Goal: Communication & Community: Answer question/provide support

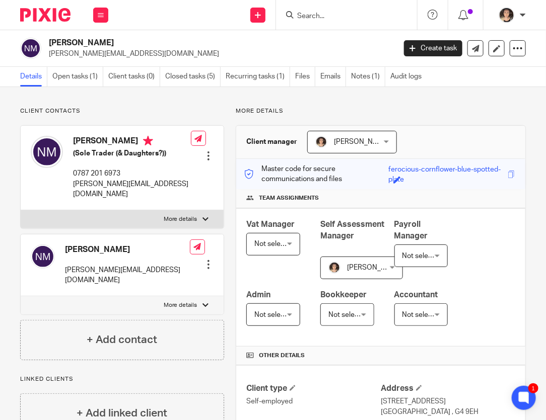
click at [206, 260] on div at bounding box center [208, 265] width 10 height 10
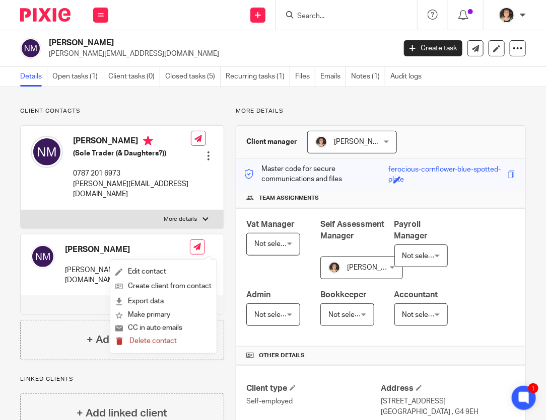
click at [163, 344] on span "Delete contact" at bounding box center [152, 341] width 47 height 7
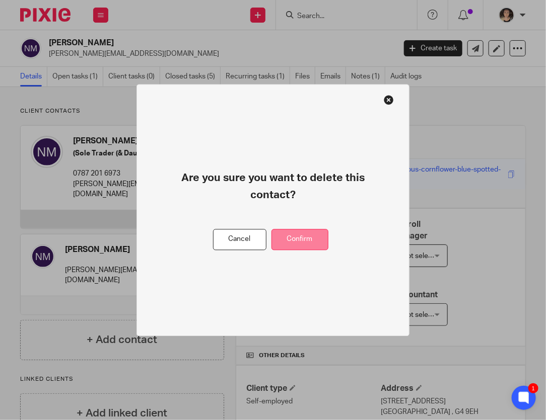
click at [297, 239] on button "Confirm" at bounding box center [299, 240] width 57 height 22
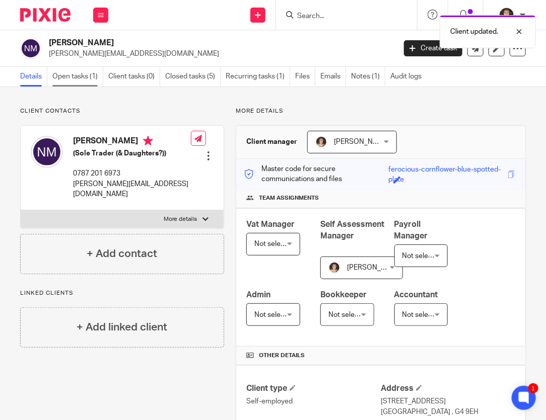
click at [75, 81] on link "Open tasks (1)" at bounding box center [77, 77] width 51 height 20
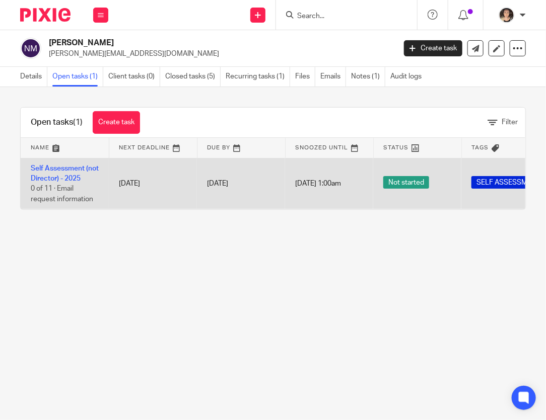
click at [65, 162] on td "Self Assessment (not Director) - 2025 0 of 11 · Email request information" at bounding box center [65, 183] width 88 height 51
click at [61, 174] on link "Self Assessment (not Director) - 2025" at bounding box center [65, 173] width 68 height 17
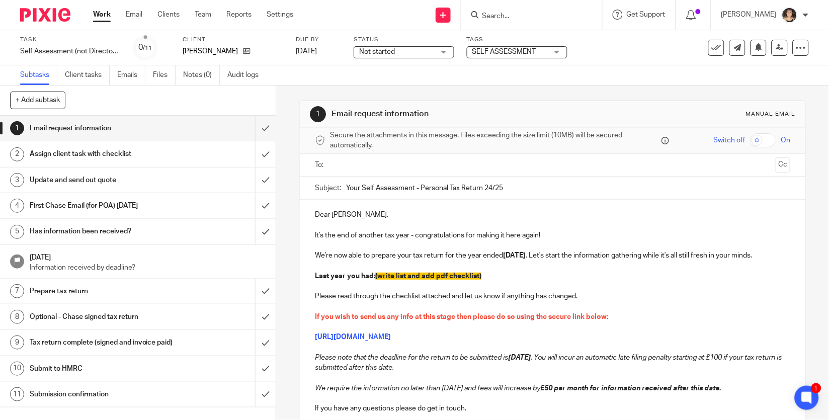
click at [356, 162] on input "text" at bounding box center [553, 166] width 438 height 12
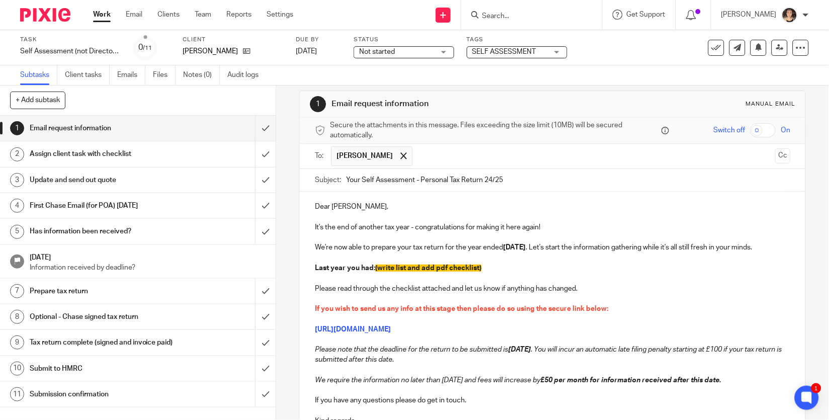
scroll to position [13, 0]
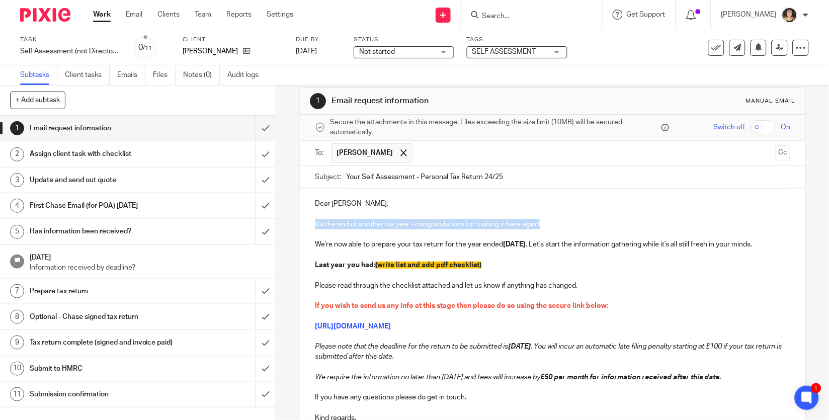
drag, startPoint x: 557, startPoint y: 224, endPoint x: 305, endPoint y: 227, distance: 252.2
click at [305, 227] on div "Dear Nicola, It's the end of another tax year - congratulations for making it h…" at bounding box center [553, 315] width 506 height 252
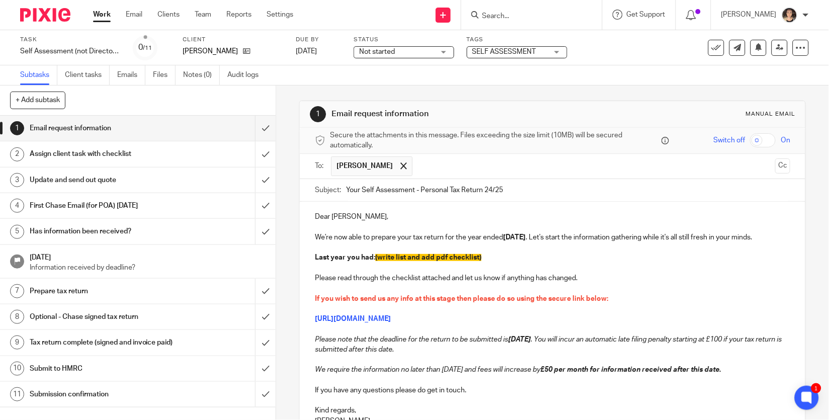
click at [545, 240] on p "We're now able to prepare your tax return for the year ended 5th April 2025 . L…" at bounding box center [553, 238] width 476 height 10
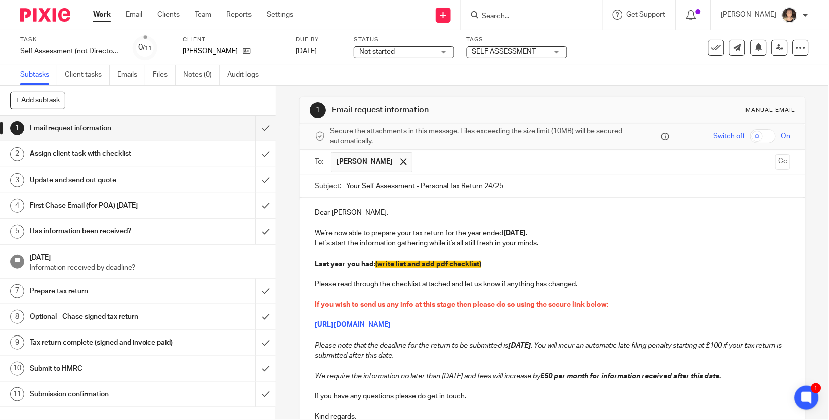
scroll to position [6, 0]
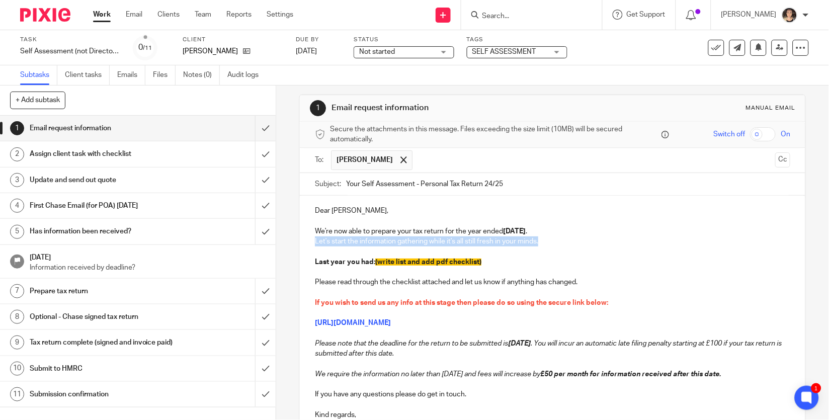
drag, startPoint x: 550, startPoint y: 243, endPoint x: 310, endPoint y: 242, distance: 240.1
click at [310, 242] on div "Dear Nicola, We're now able to prepare your tax return for the year ended 5th A…" at bounding box center [553, 317] width 506 height 242
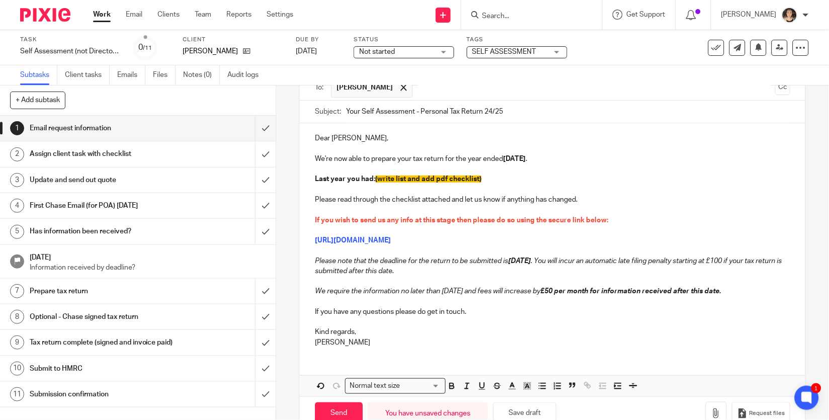
scroll to position [78, 0]
click at [520, 411] on button "Save draft" at bounding box center [524, 414] width 63 height 22
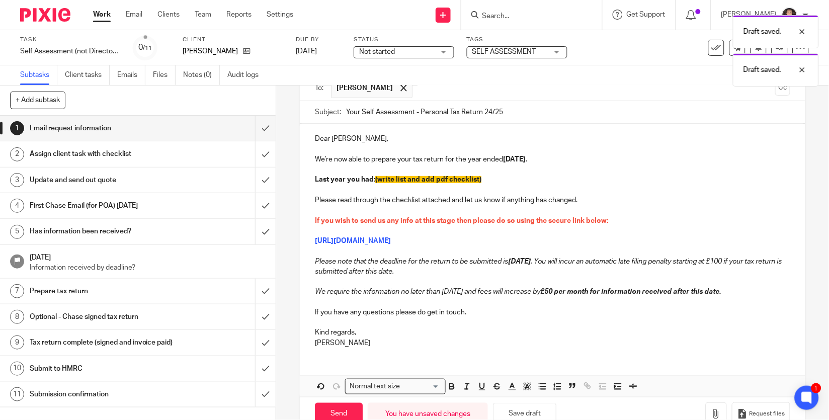
scroll to position [0, 0]
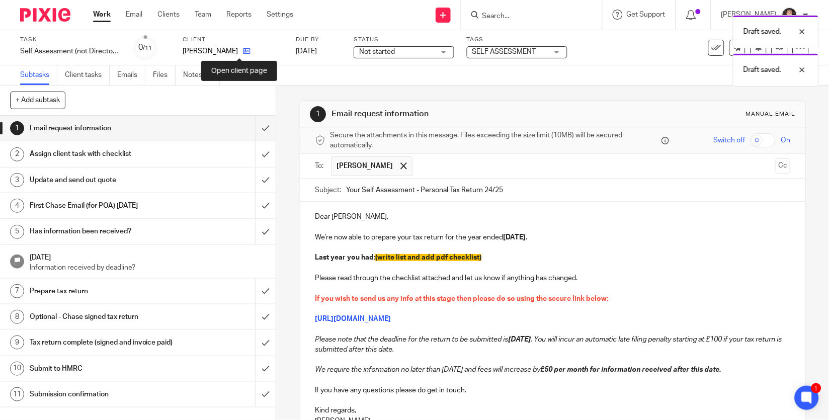
click at [243, 52] on icon at bounding box center [247, 51] width 8 height 8
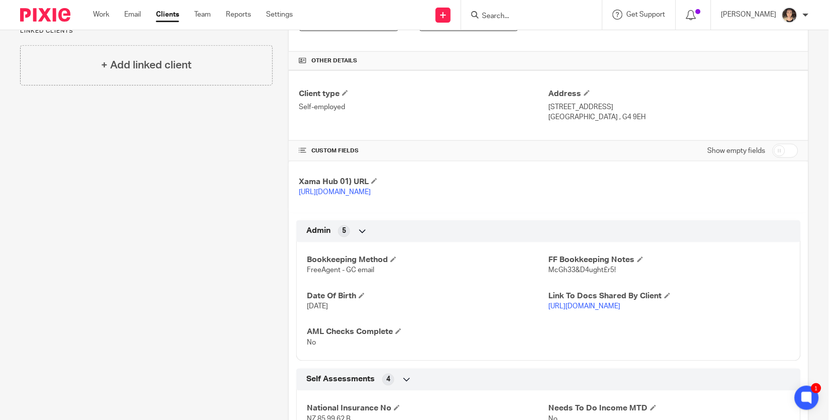
scroll to position [258, 0]
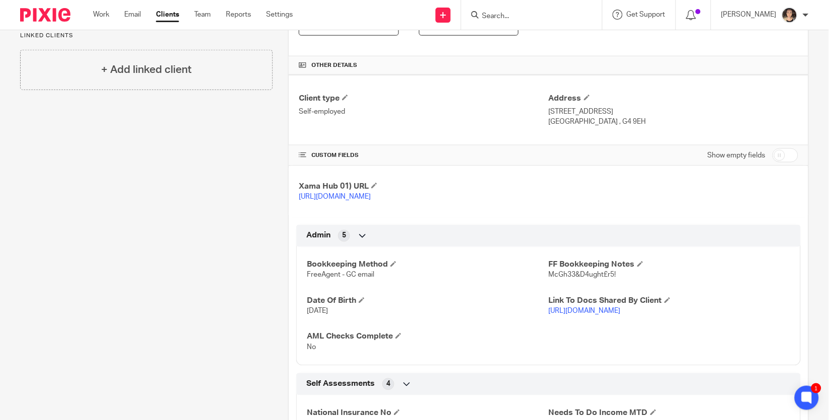
click at [572, 279] on span "McGh33&D4ught£r5!" at bounding box center [582, 275] width 67 height 7
copy p "McGh33&D4ught£r5!"
click at [574, 315] on link "https://mcgheedaughters.freeagent.com/accounting/profit_and_loss/2023-04-06_202…" at bounding box center [585, 311] width 72 height 7
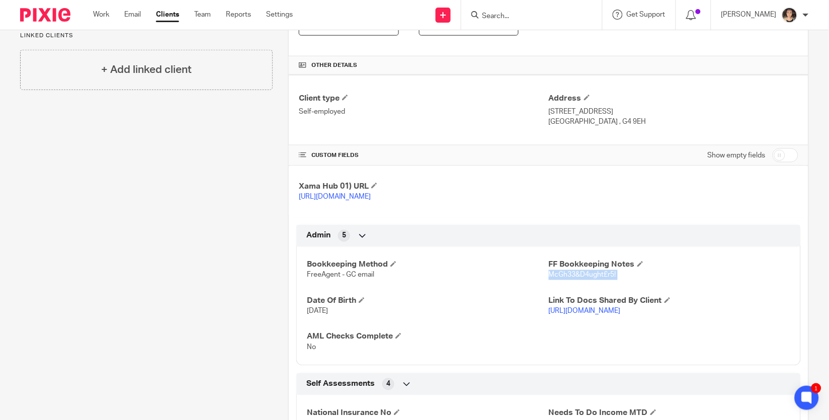
scroll to position [0, 0]
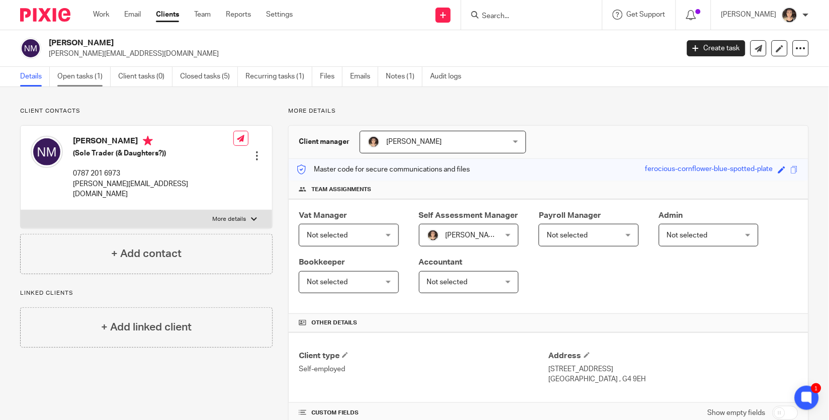
click at [79, 75] on link "Open tasks (1)" at bounding box center [83, 77] width 53 height 20
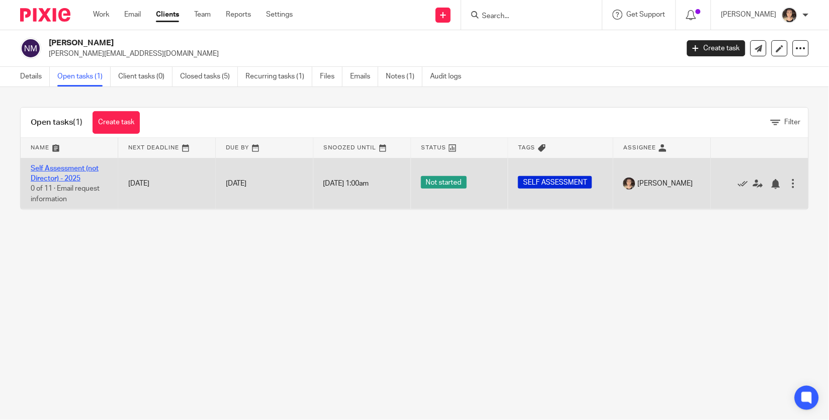
click at [48, 174] on link "Self Assessment (not Director) - 2025" at bounding box center [65, 173] width 68 height 17
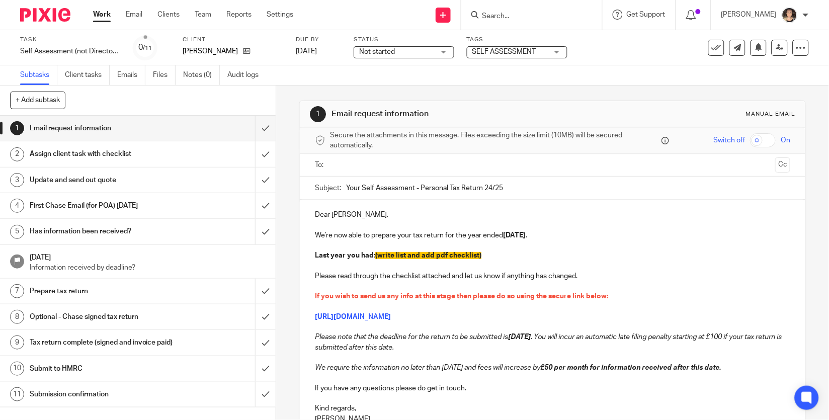
click at [337, 166] on input "text" at bounding box center [553, 166] width 438 height 12
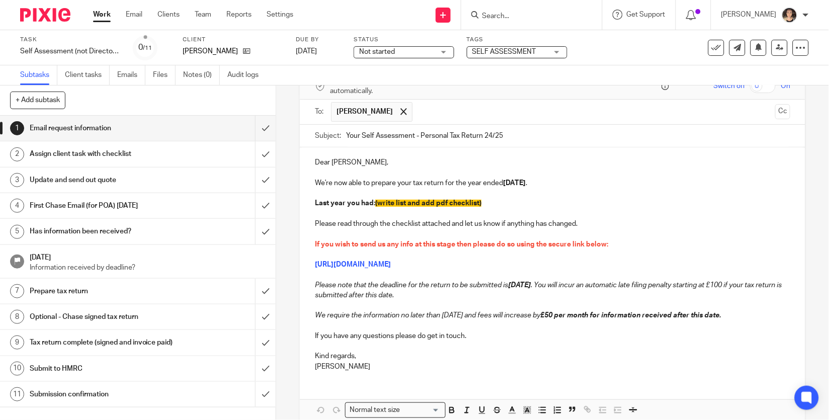
scroll to position [54, 0]
drag, startPoint x: 510, startPoint y: 203, endPoint x: 379, endPoint y: 206, distance: 130.4
click at [379, 206] on p "Last year you had: (write list and add pdf checklist)" at bounding box center [553, 203] width 476 height 10
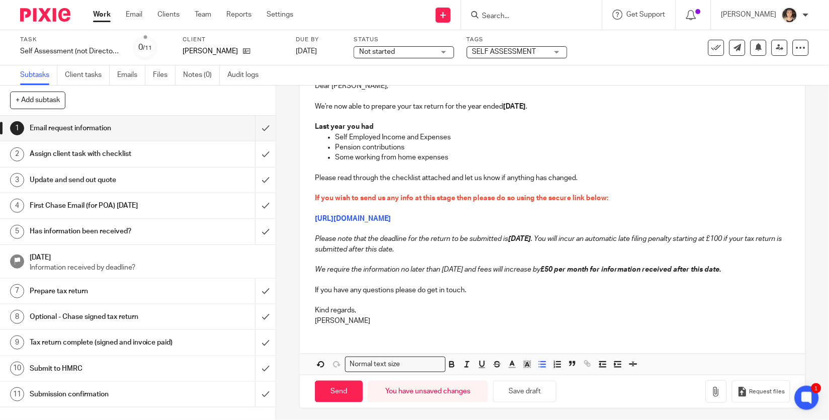
scroll to position [134, 0]
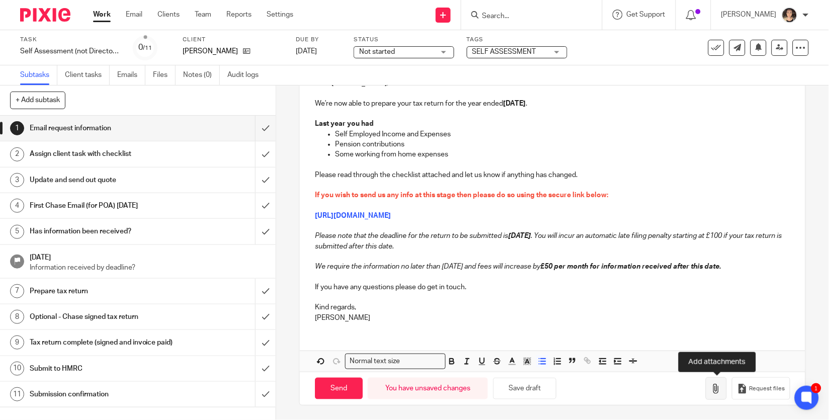
click at [718, 385] on icon "button" at bounding box center [717, 389] width 10 height 10
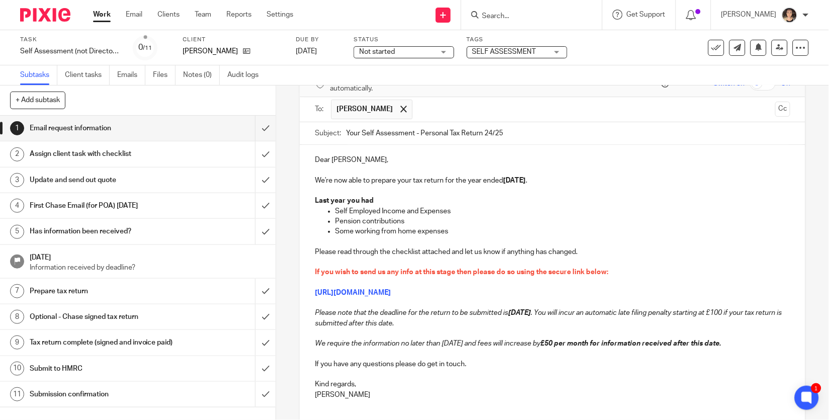
scroll to position [191, 0]
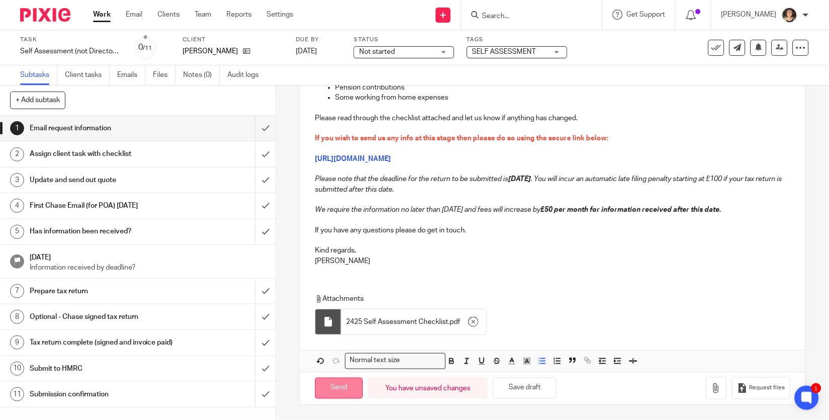
click at [347, 389] on input "Send" at bounding box center [339, 389] width 48 height 22
type input "Sent"
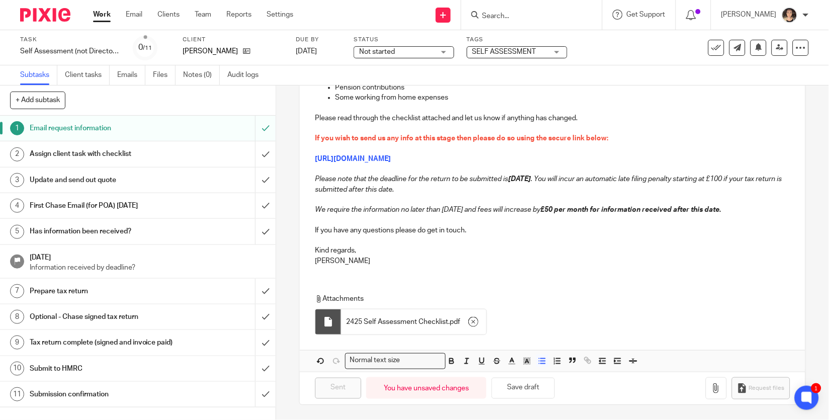
scroll to position [0, 0]
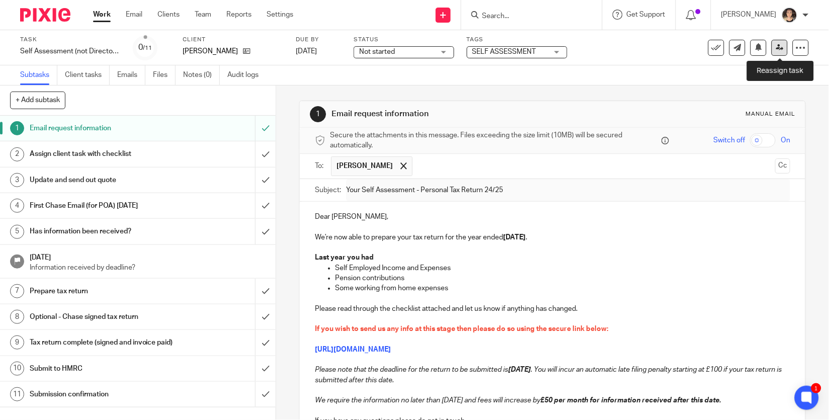
click at [784, 48] on icon at bounding box center [781, 48] width 8 height 8
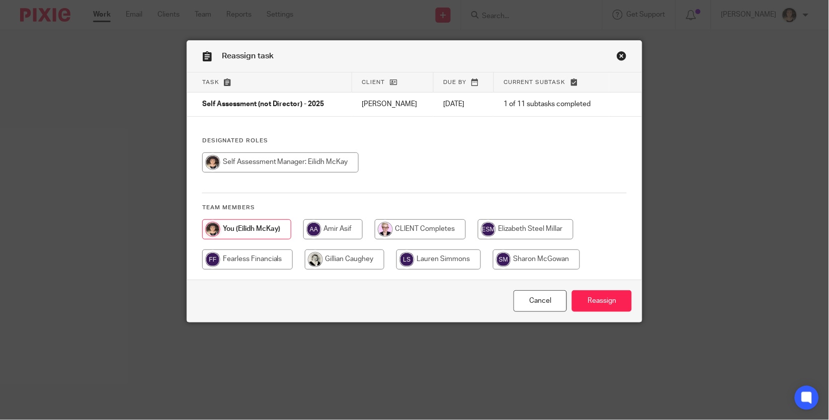
click at [624, 56] on link "Close this dialog window" at bounding box center [622, 58] width 10 height 14
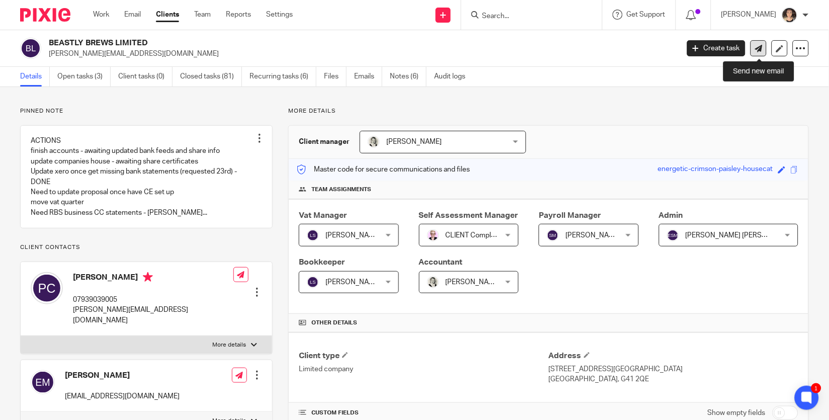
click at [764, 50] on link at bounding box center [759, 48] width 16 height 16
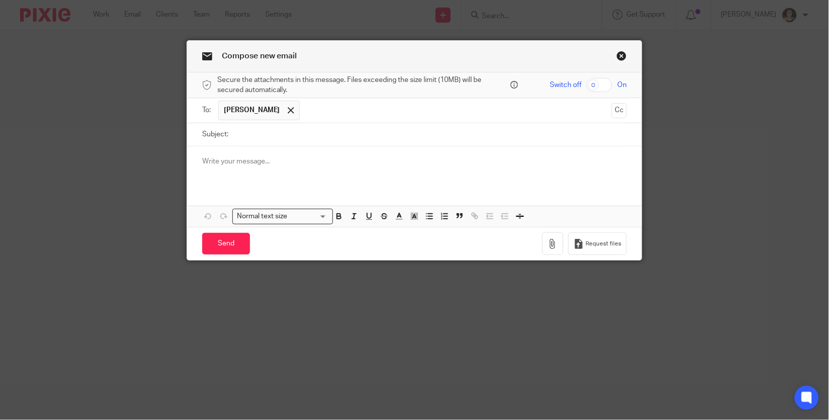
click at [271, 136] on input "Subject:" at bounding box center [431, 134] width 394 height 23
type input "r"
type input "payroll reports"
click at [254, 171] on div at bounding box center [414, 165] width 455 height 39
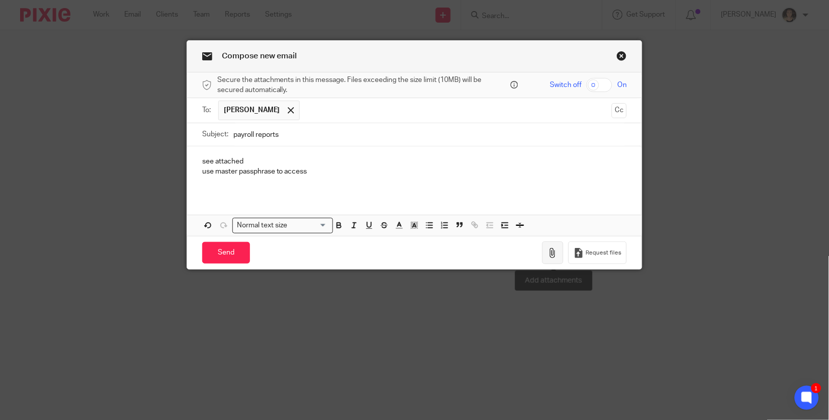
click at [557, 251] on icon "button" at bounding box center [553, 253] width 10 height 10
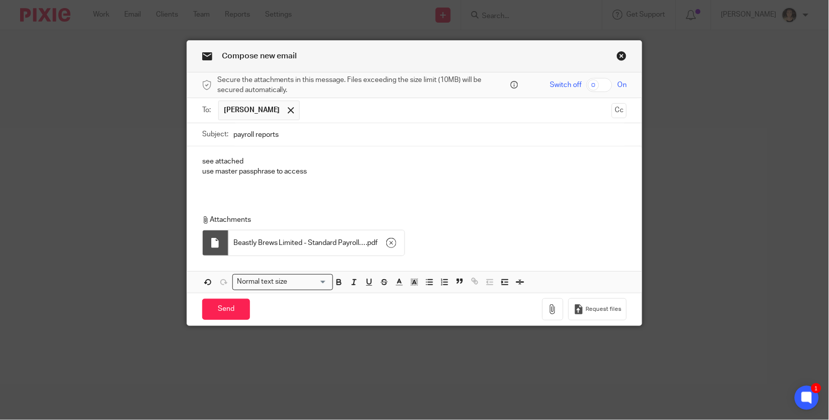
click at [600, 89] on input "checkbox" at bounding box center [600, 85] width 26 height 14
checkbox input "true"
click at [242, 187] on p at bounding box center [414, 182] width 425 height 10
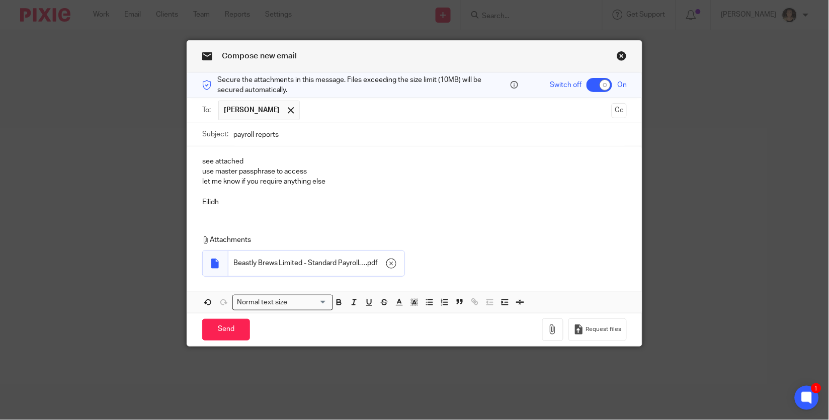
click at [307, 105] on input "text" at bounding box center [456, 111] width 303 height 20
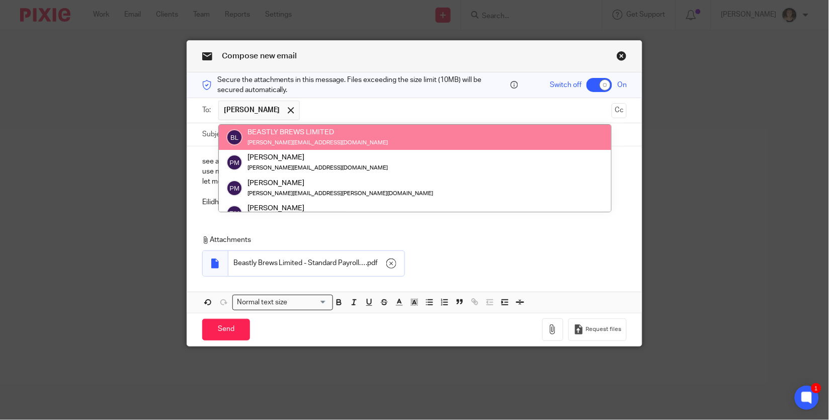
click at [292, 140] on small "[PERSON_NAME][EMAIL_ADDRESS][DOMAIN_NAME]" at bounding box center [318, 143] width 140 height 6
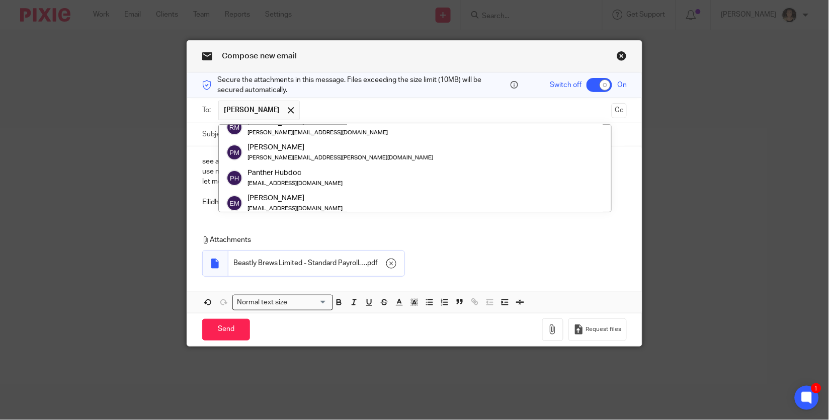
scroll to position [295, 0]
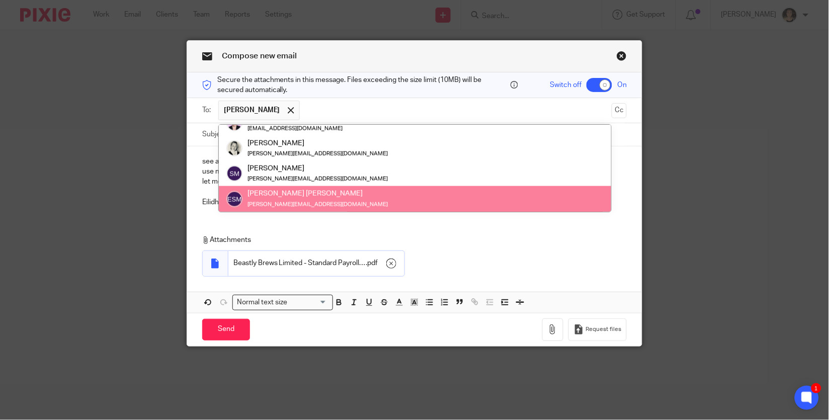
click at [439, 233] on div "Attachments Beastly Brews Limited - Standard Payroll Summary Report - July 2024…" at bounding box center [414, 253] width 455 height 56
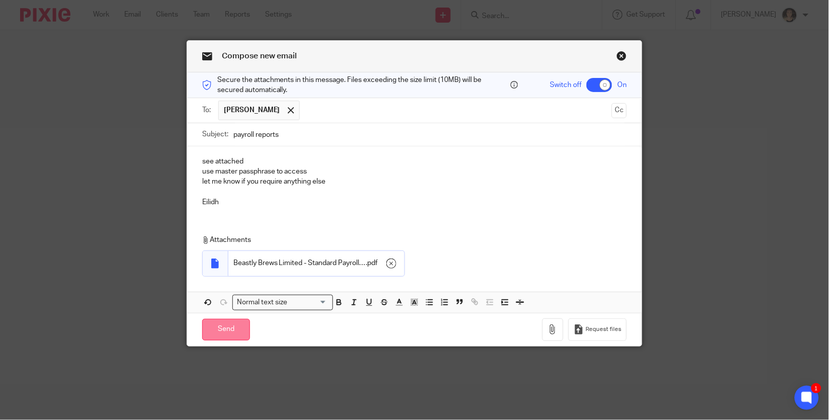
click at [225, 338] on input "Send" at bounding box center [226, 330] width 48 height 22
